Goal: Task Accomplishment & Management: Manage account settings

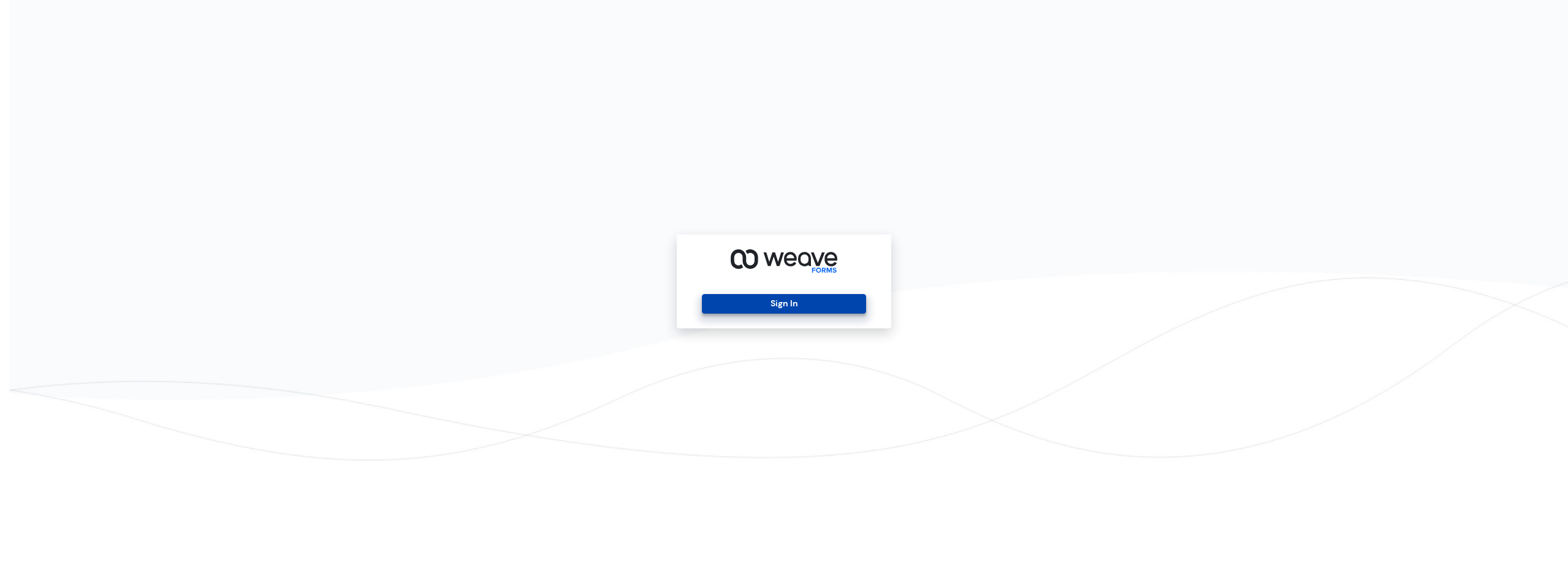
click at [794, 299] on button "Sign In" at bounding box center [783, 304] width 164 height 19
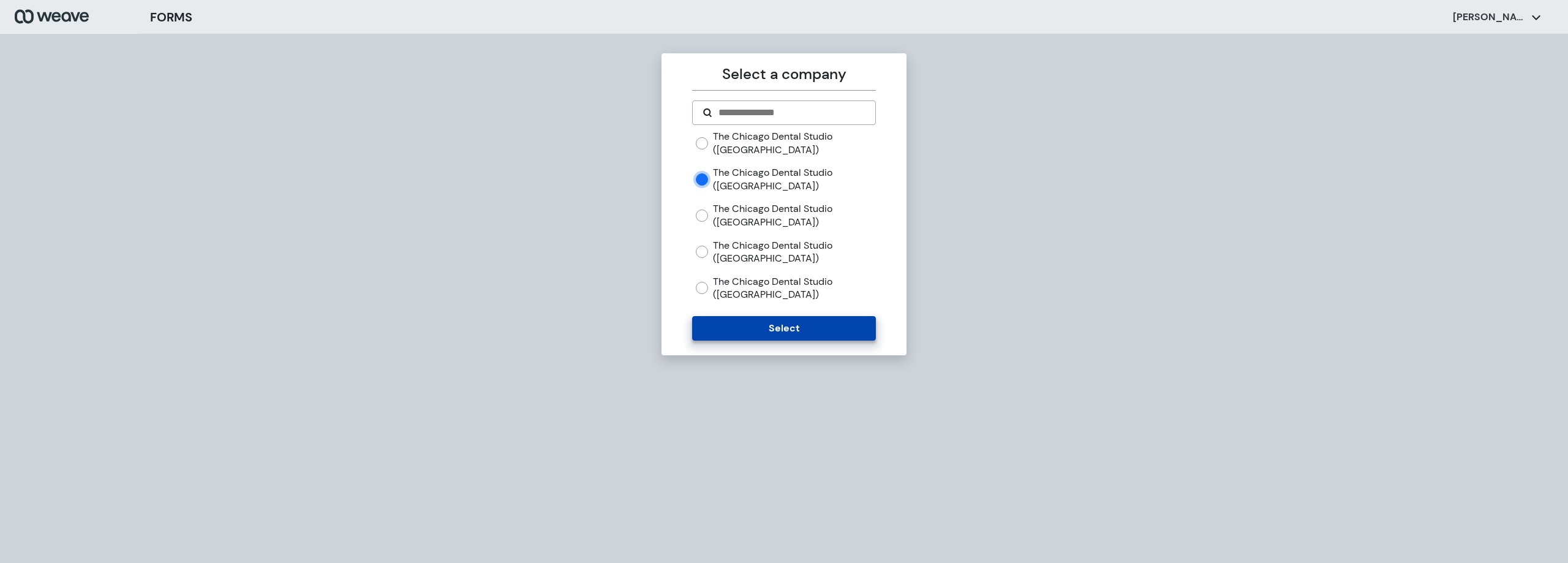
click at [783, 334] on button "Select" at bounding box center [783, 328] width 183 height 25
